Goal: Task Accomplishment & Management: Complete application form

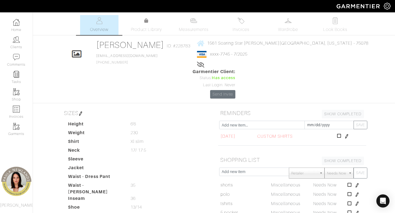
scroll to position [115, 0]
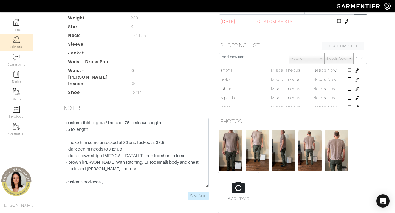
click at [19, 41] on img at bounding box center [16, 39] width 7 height 7
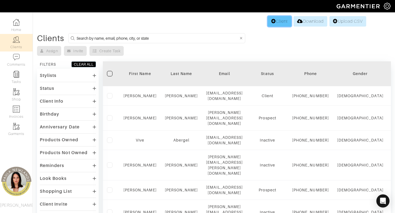
click at [277, 21] on link "Client" at bounding box center [280, 21] width 24 height 10
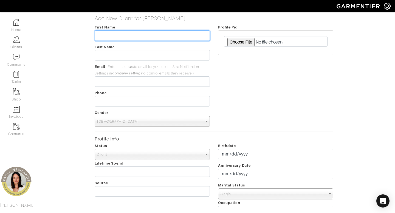
click at [170, 35] on input "text" at bounding box center [152, 35] width 115 height 10
type input "[PERSON_NAME]"
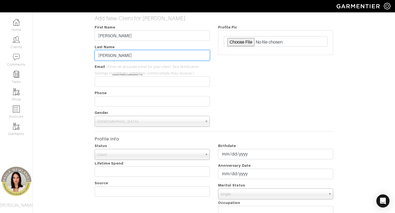
type input "[PERSON_NAME]"
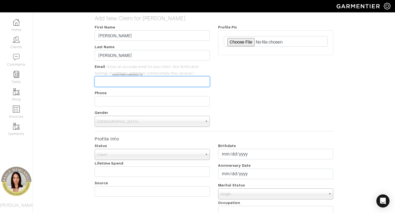
paste input "[EMAIL_ADDRESS][DOMAIN_NAME]"
type input "[EMAIL_ADDRESS][DOMAIN_NAME]"
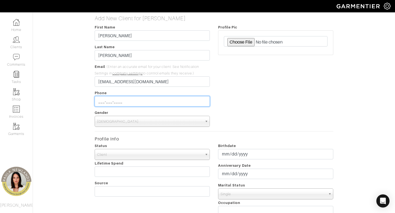
click at [133, 99] on input "___-___-____" at bounding box center [152, 101] width 115 height 10
paste input "7034478082"
type input "[PHONE_NUMBER]"
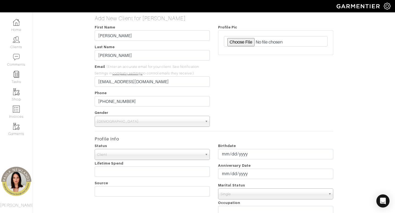
click at [135, 124] on span "[DEMOGRAPHIC_DATA]" at bounding box center [149, 121] width 105 height 11
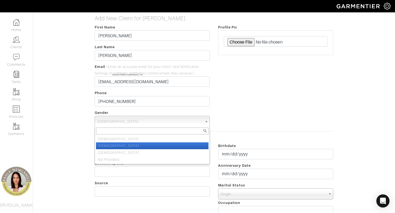
click at [137, 148] on li "[DEMOGRAPHIC_DATA]" at bounding box center [152, 146] width 112 height 7
select select "[DEMOGRAPHIC_DATA]"
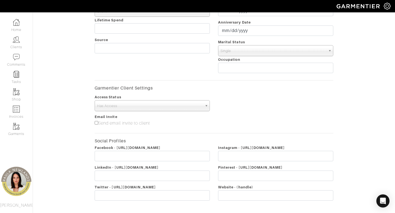
scroll to position [186, 0]
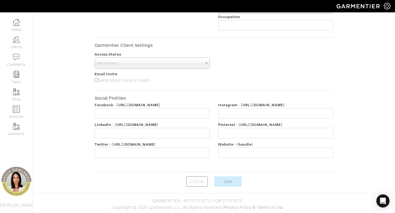
click at [234, 174] on form "First Name [PERSON_NAME] Last Name [PERSON_NAME] Email (Enter an accurate email…" at bounding box center [214, 13] width 239 height 350
click at [233, 184] on input "Save" at bounding box center [227, 182] width 27 height 10
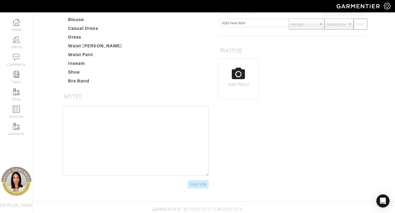
scroll to position [121, 0]
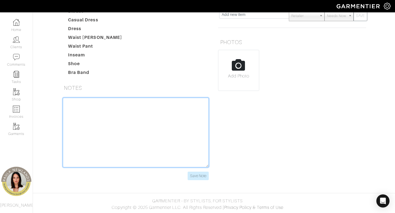
click at [183, 112] on textarea at bounding box center [136, 133] width 146 height 70
paste textarea "41 years old - not married, no kids works a lot executive at construction compa…"
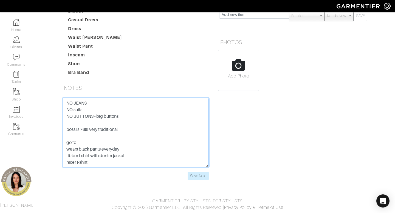
scroll to position [0, 0]
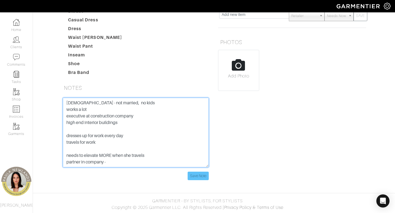
type textarea "41 years old - not married, no kids works a lot executive at construction compa…"
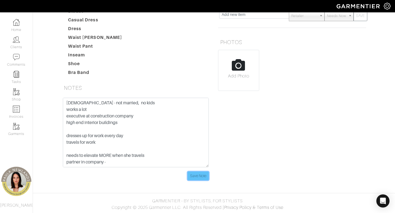
click at [202, 174] on input "Save Note" at bounding box center [198, 176] width 21 height 9
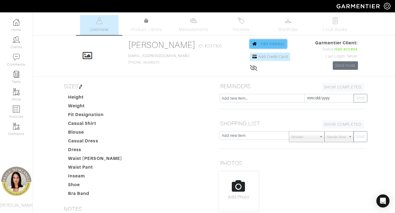
click at [268, 45] on span "Add Address" at bounding box center [272, 44] width 24 height 4
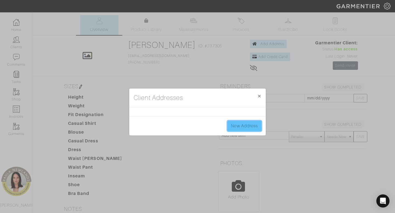
click at [242, 125] on link "New Address" at bounding box center [244, 126] width 34 height 10
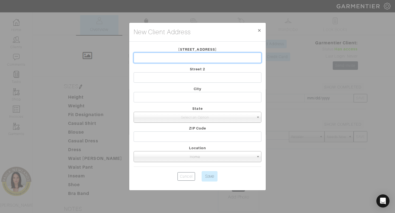
click at [192, 60] on input "text" at bounding box center [198, 58] width 128 height 10
paste input "4222 Stuart St, Denver, CO 80212, USA"
type input "4222 Stuart St, Denver, CO 80212, USA"
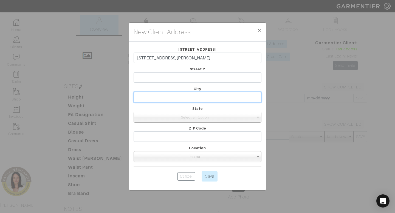
click at [212, 99] on input "text" at bounding box center [198, 97] width 128 height 10
type input "[GEOGRAPHIC_DATA]"
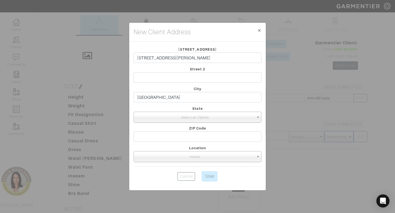
click at [220, 115] on span "Select an Option" at bounding box center [195, 117] width 118 height 11
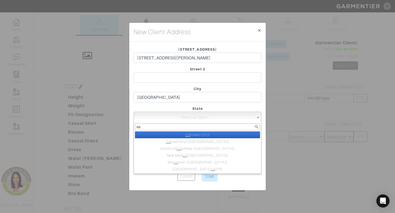
type input "co"
click at [215, 135] on li "Co lorado (CO)" at bounding box center [197, 135] width 125 height 7
select select "4"
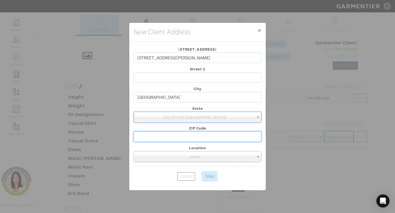
click at [215, 138] on input "text" at bounding box center [198, 137] width 128 height 10
type input "80212"
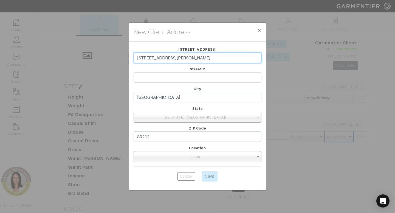
drag, startPoint x: 221, startPoint y: 58, endPoint x: 165, endPoint y: 60, distance: 56.0
click at [165, 60] on input "4222 Stuart St, Denver, CO 80212, USA" at bounding box center [198, 58] width 128 height 10
type input "4222 Stuart St"
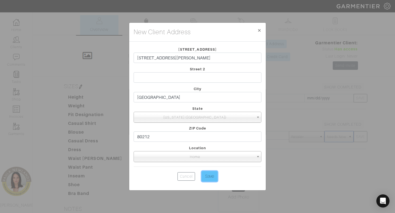
click at [211, 175] on input "Save" at bounding box center [210, 176] width 16 height 10
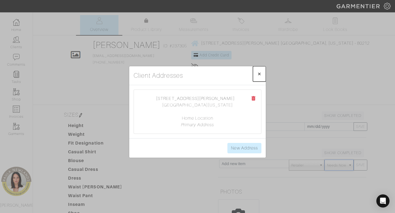
click at [260, 74] on span "×" at bounding box center [259, 73] width 4 height 7
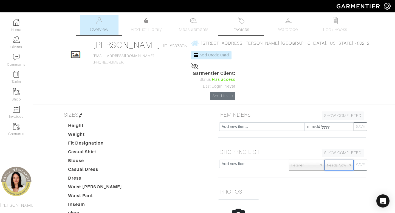
click at [244, 18] on img at bounding box center [241, 20] width 7 height 7
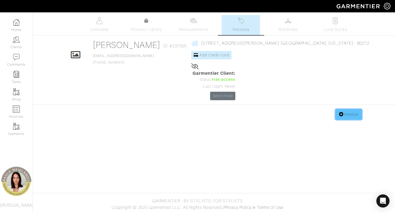
click at [348, 109] on link "Invoice" at bounding box center [349, 114] width 26 height 10
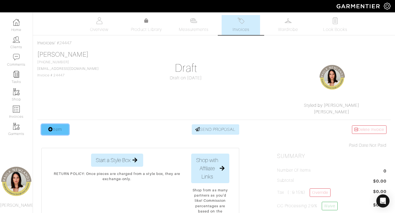
click at [62, 129] on link "Item" at bounding box center [54, 130] width 27 height 10
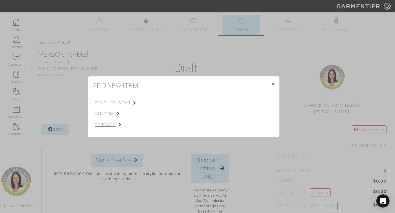
click at [102, 122] on span "services" at bounding box center [122, 125] width 55 height 7
click at [175, 102] on span "Styling Service" at bounding box center [171, 102] width 27 height 4
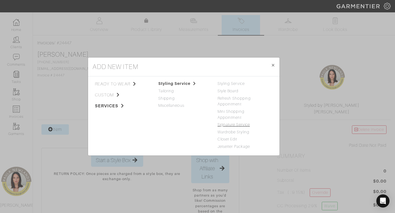
click at [229, 124] on link "Signature Service" at bounding box center [234, 125] width 32 height 4
